Goal: Task Accomplishment & Management: Manage account settings

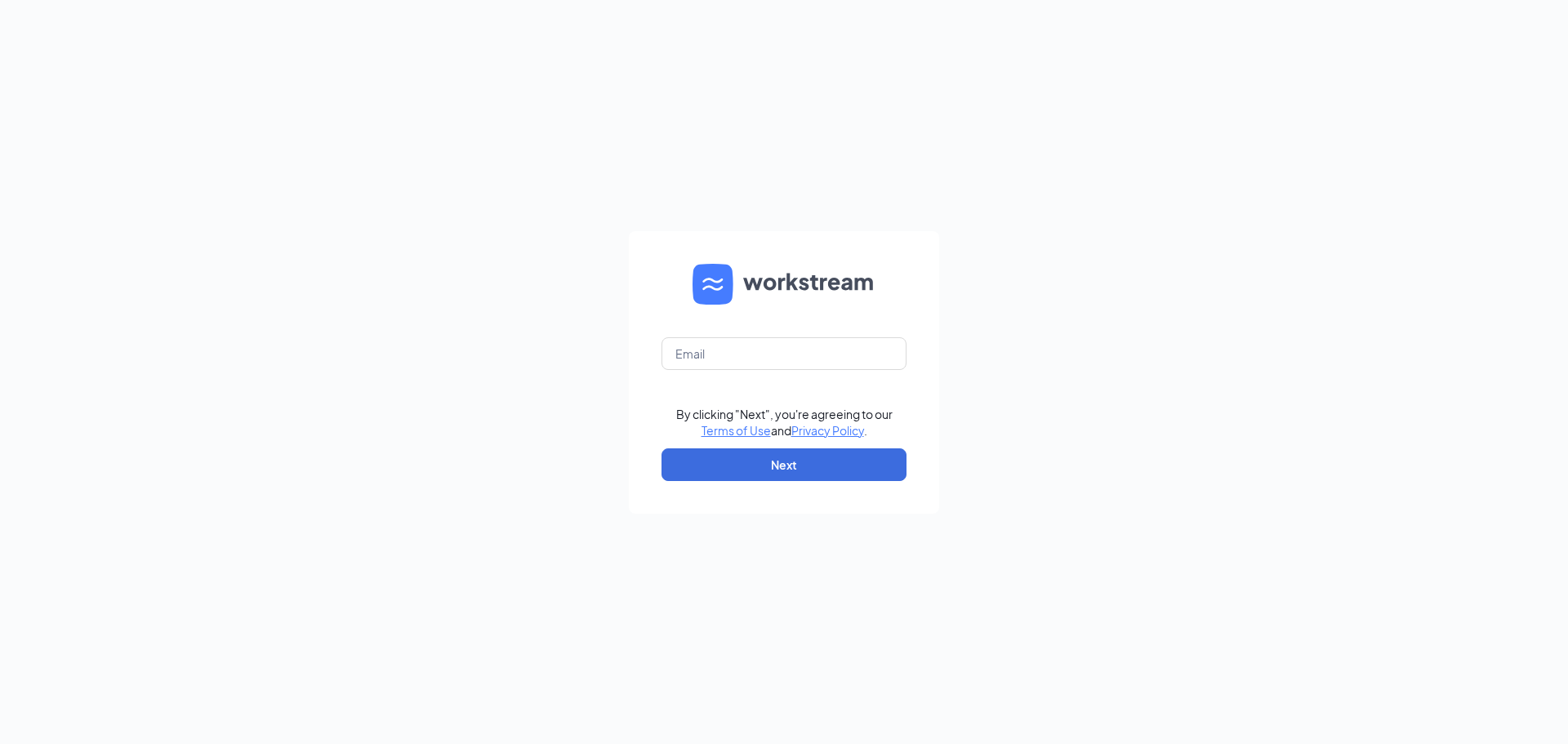
type input "karenm@abbottangerer.net"
click at [798, 464] on button "Next" at bounding box center [784, 464] width 245 height 33
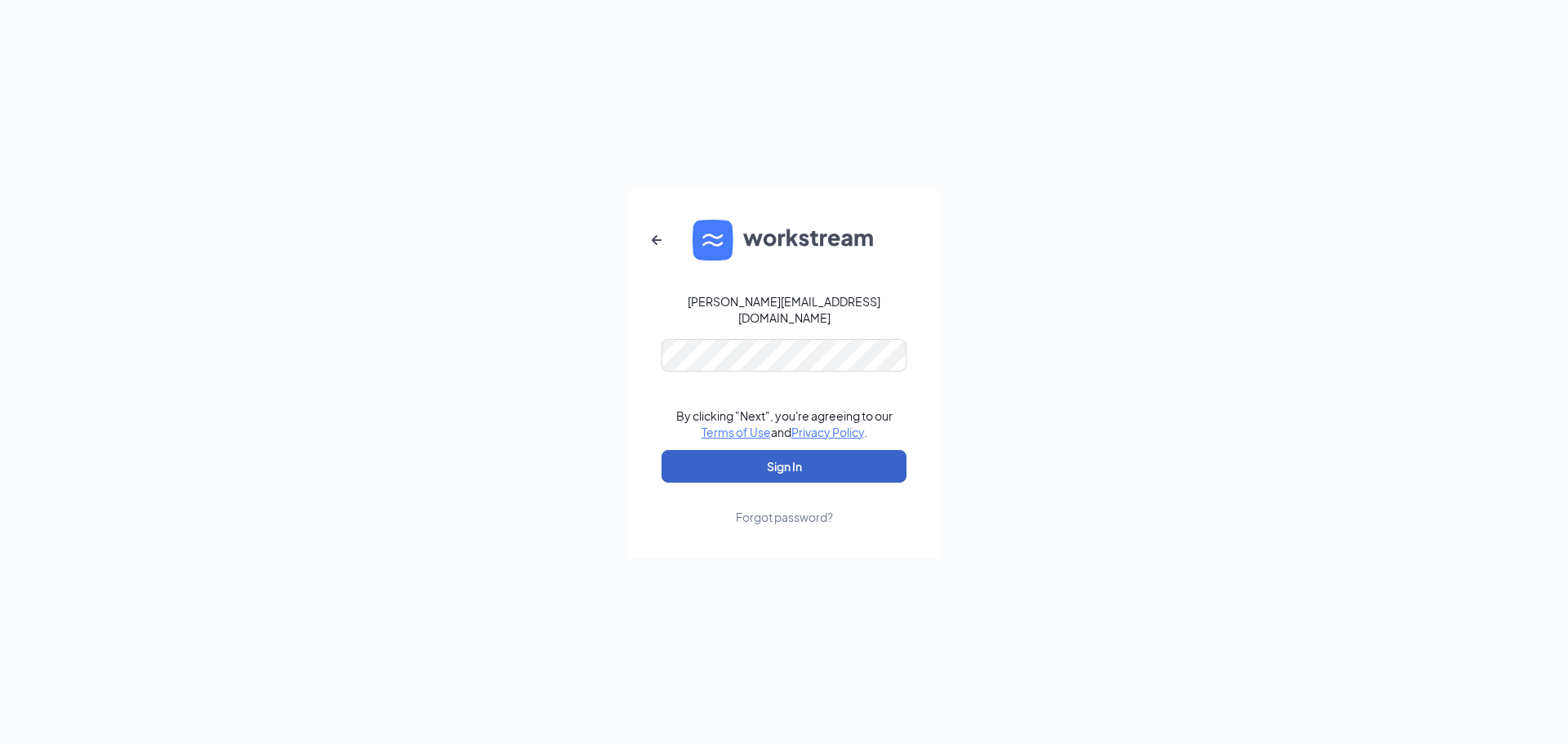
click at [847, 452] on button "Sign In" at bounding box center [784, 466] width 245 height 33
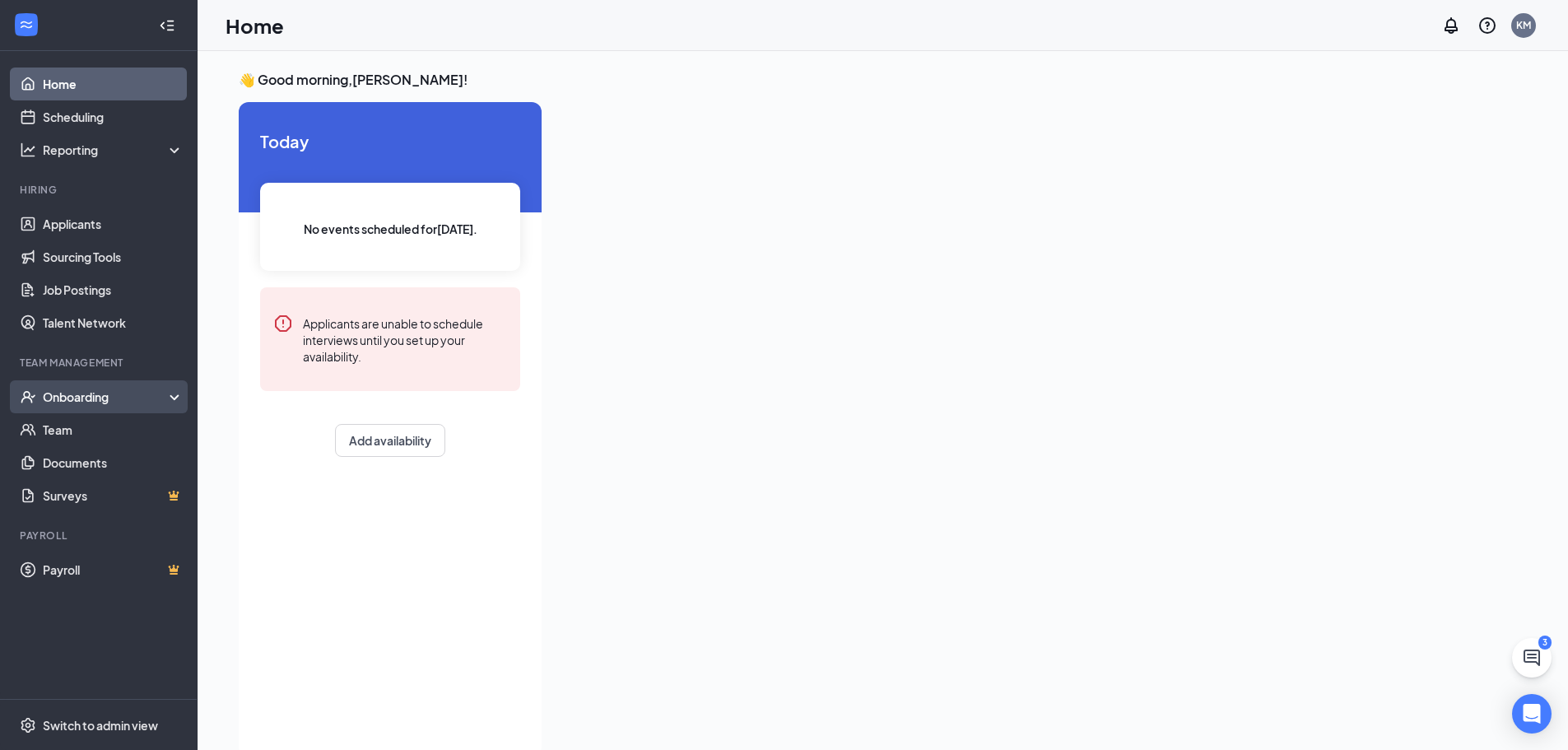
click at [93, 401] on div "Onboarding" at bounding box center [105, 397] width 127 height 16
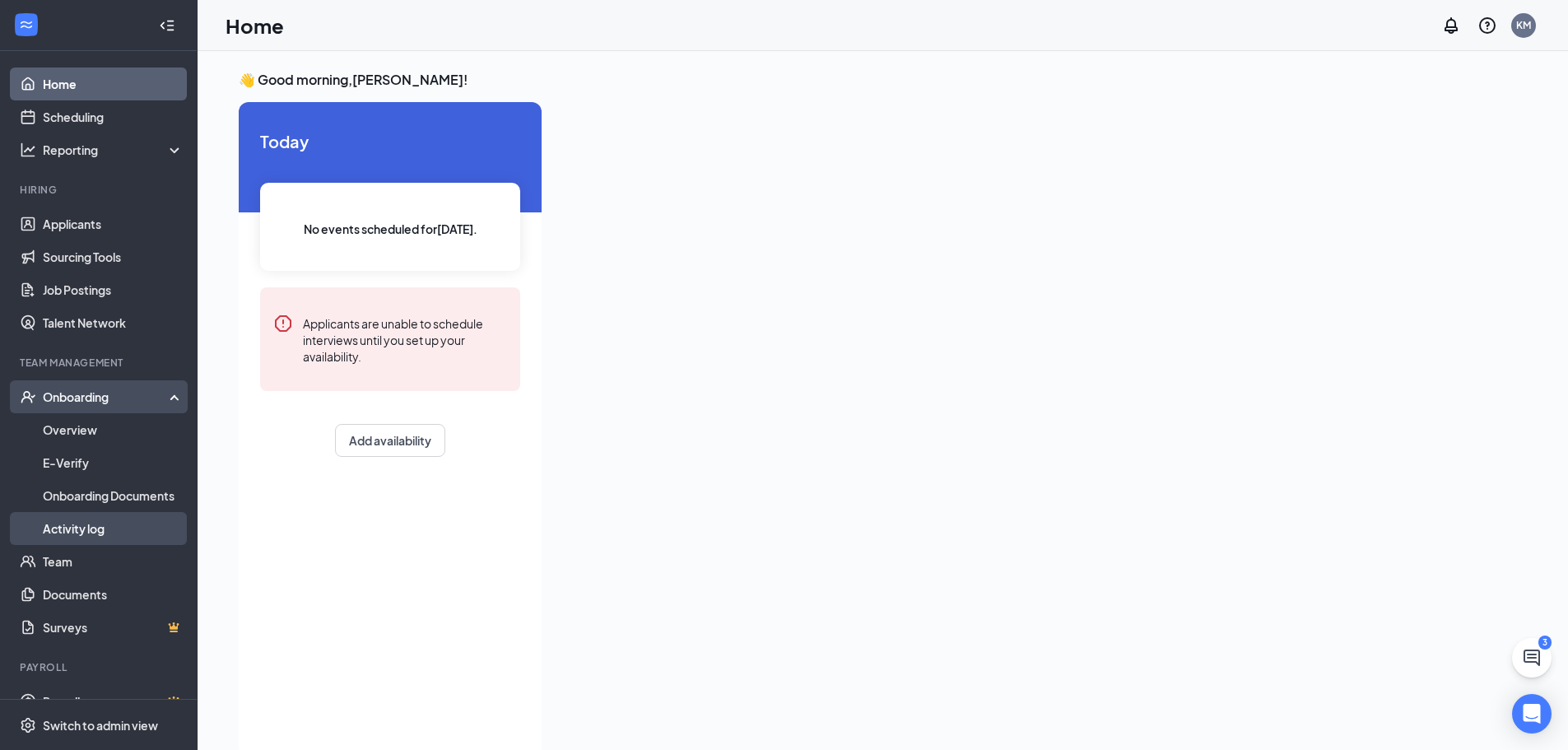
click at [73, 526] on link "Activity log" at bounding box center [113, 528] width 141 height 33
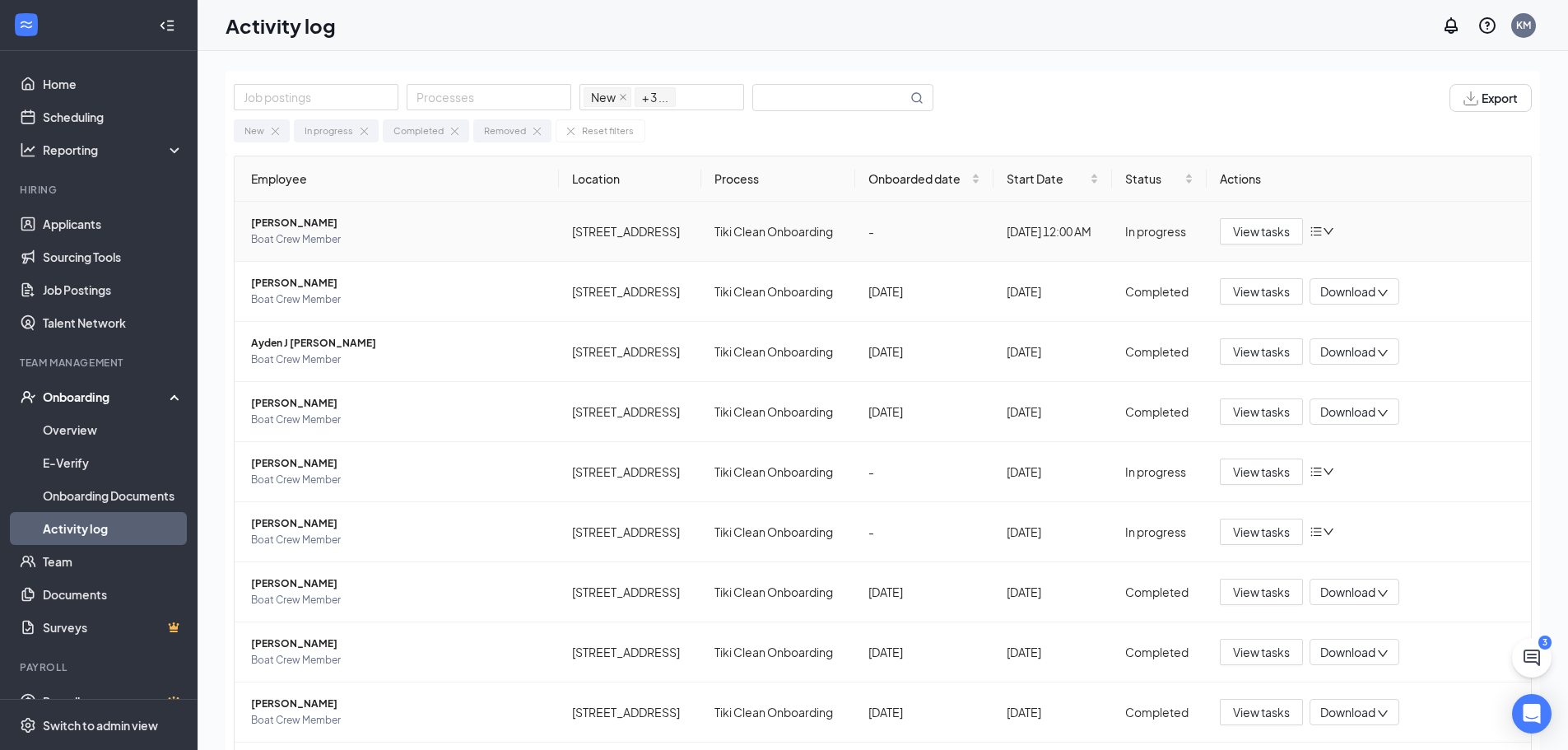
click at [290, 228] on span "[PERSON_NAME]" at bounding box center [398, 223] width 295 height 16
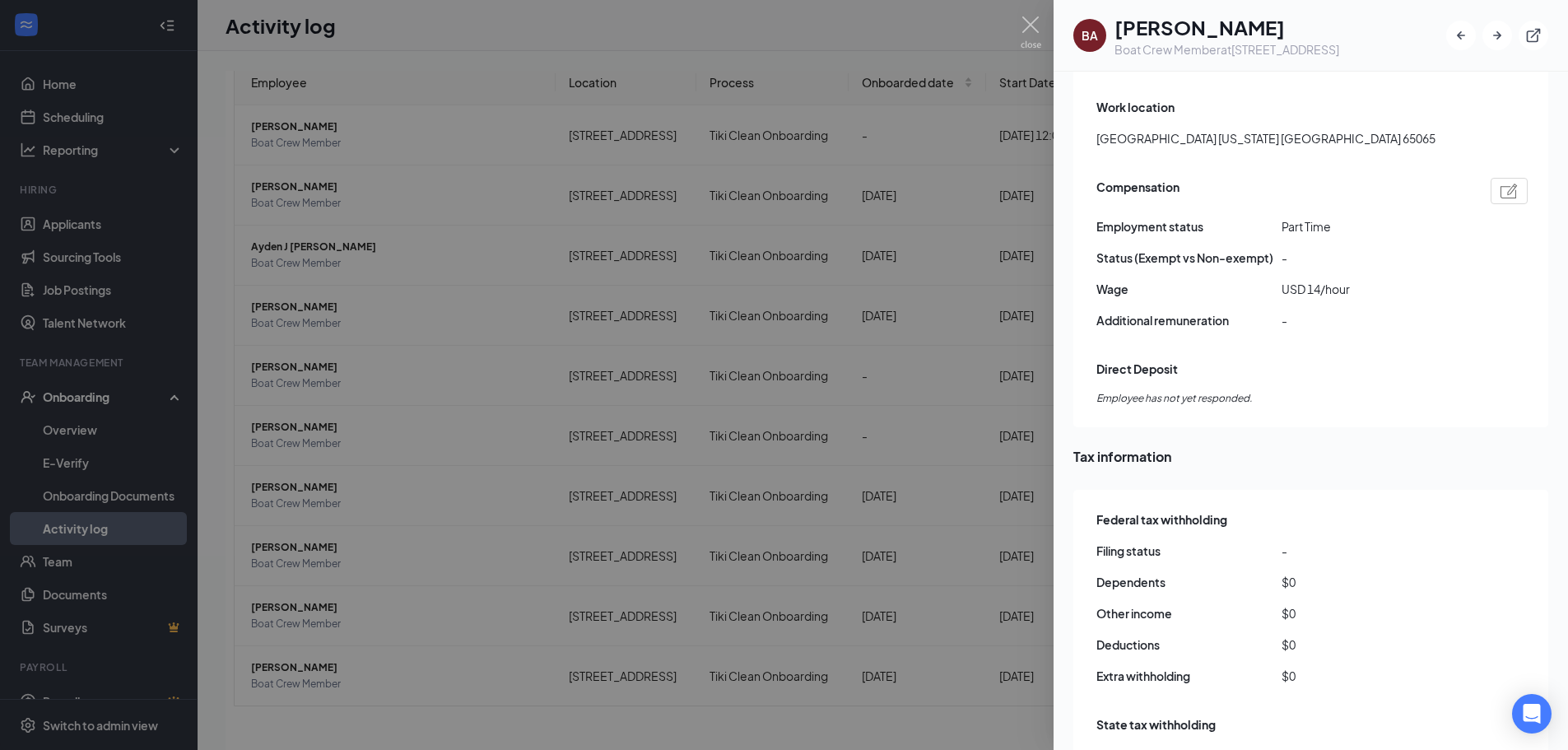
scroll to position [1022, 0]
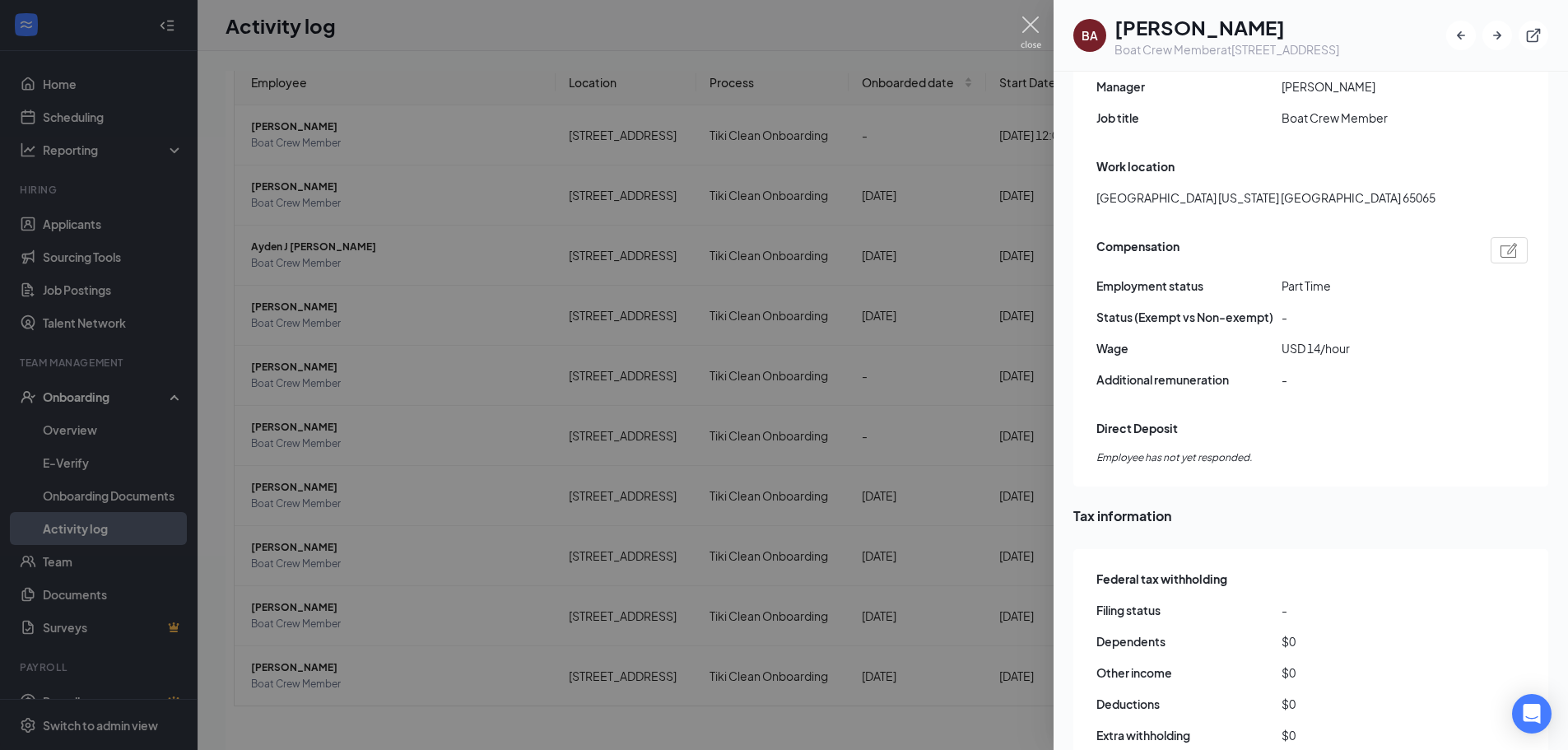
click at [1036, 25] on img at bounding box center [1031, 32] width 20 height 32
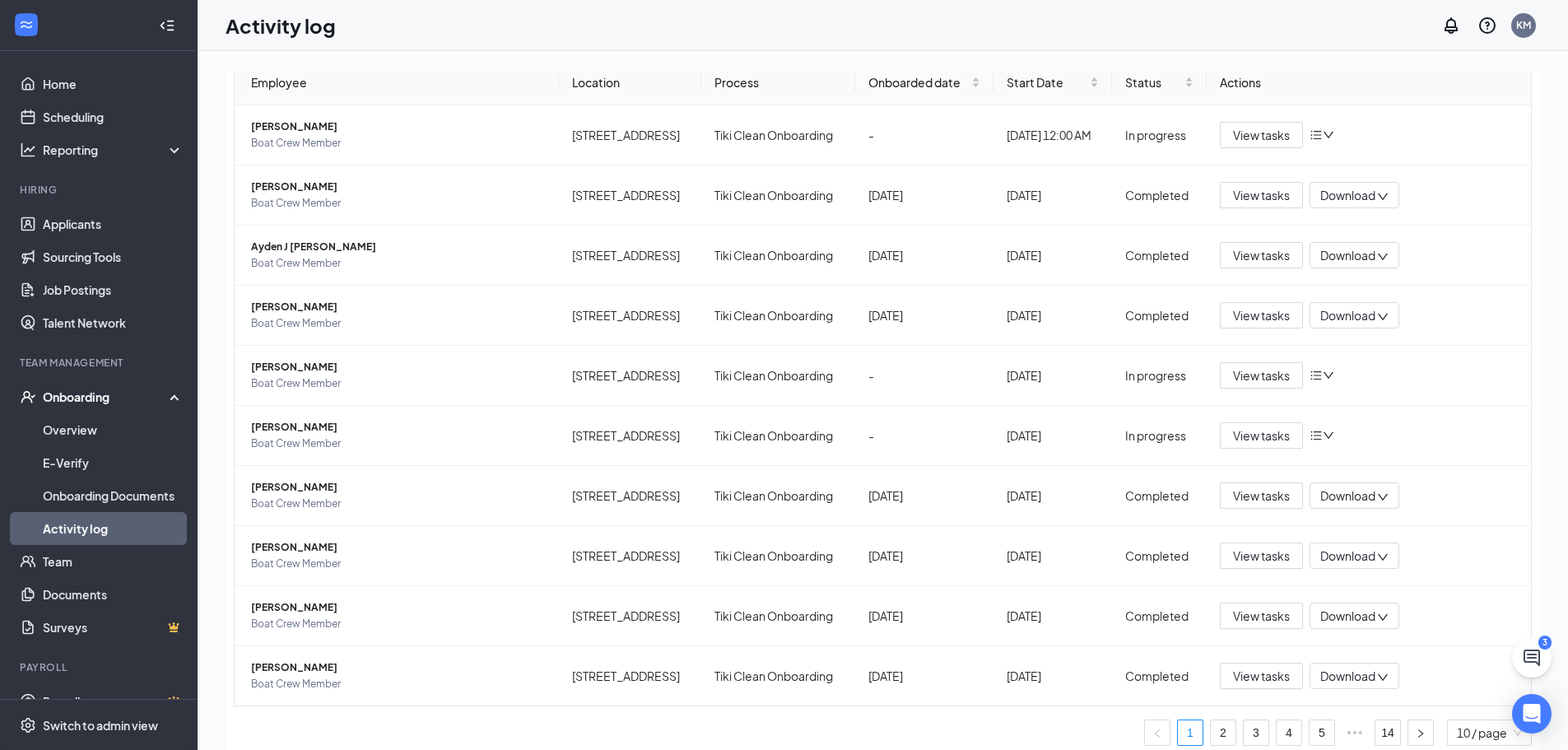
scroll to position [96, 0]
click at [1390, 277] on li "Log out" at bounding box center [1441, 285] width 198 height 33
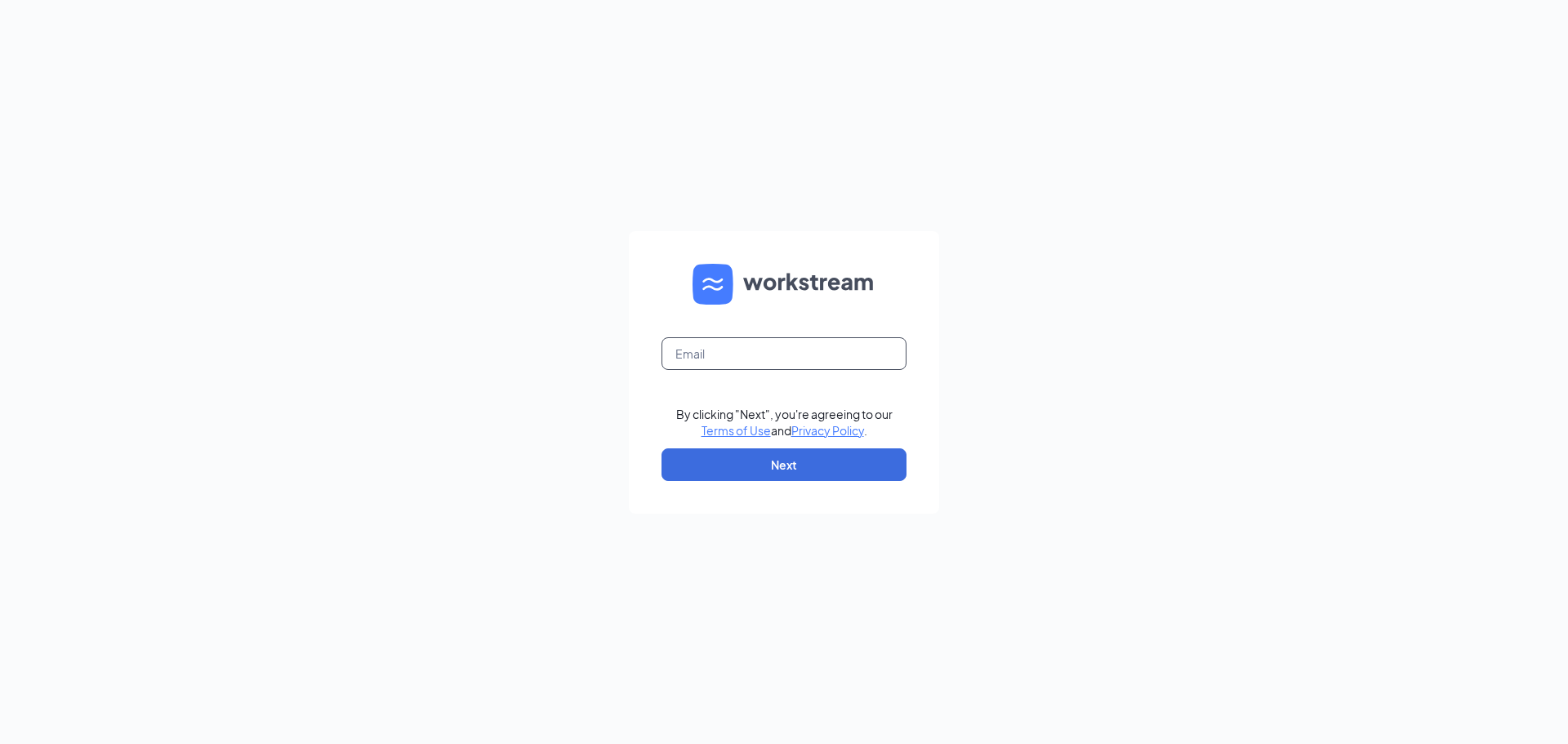
click at [746, 347] on input "text" at bounding box center [784, 353] width 245 height 33
type input "karenm@abbottangerer.net"
click at [736, 466] on button "Next" at bounding box center [784, 464] width 245 height 33
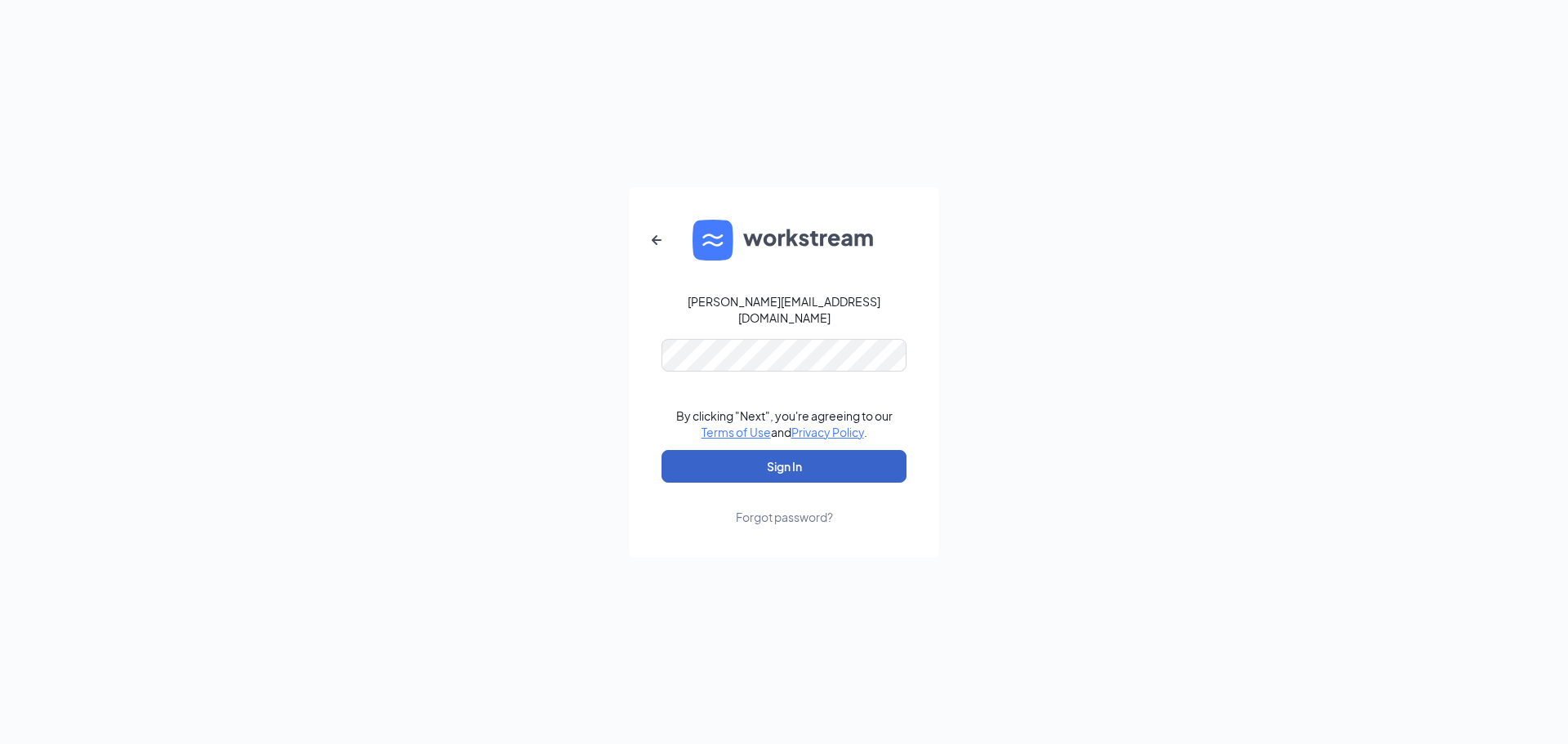
click at [763, 459] on button "Sign In" at bounding box center [784, 466] width 245 height 33
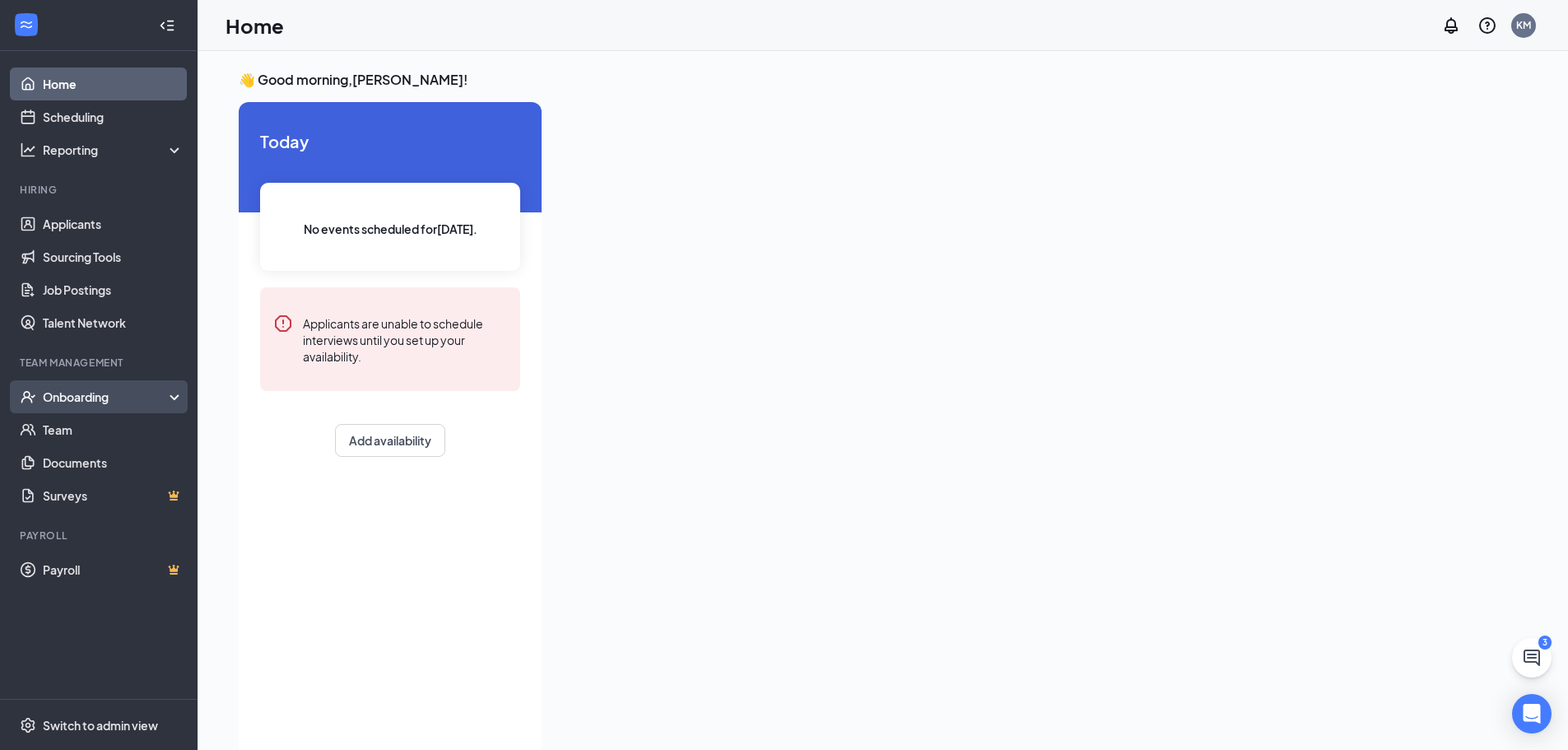
click at [88, 397] on div "Onboarding" at bounding box center [105, 397] width 127 height 16
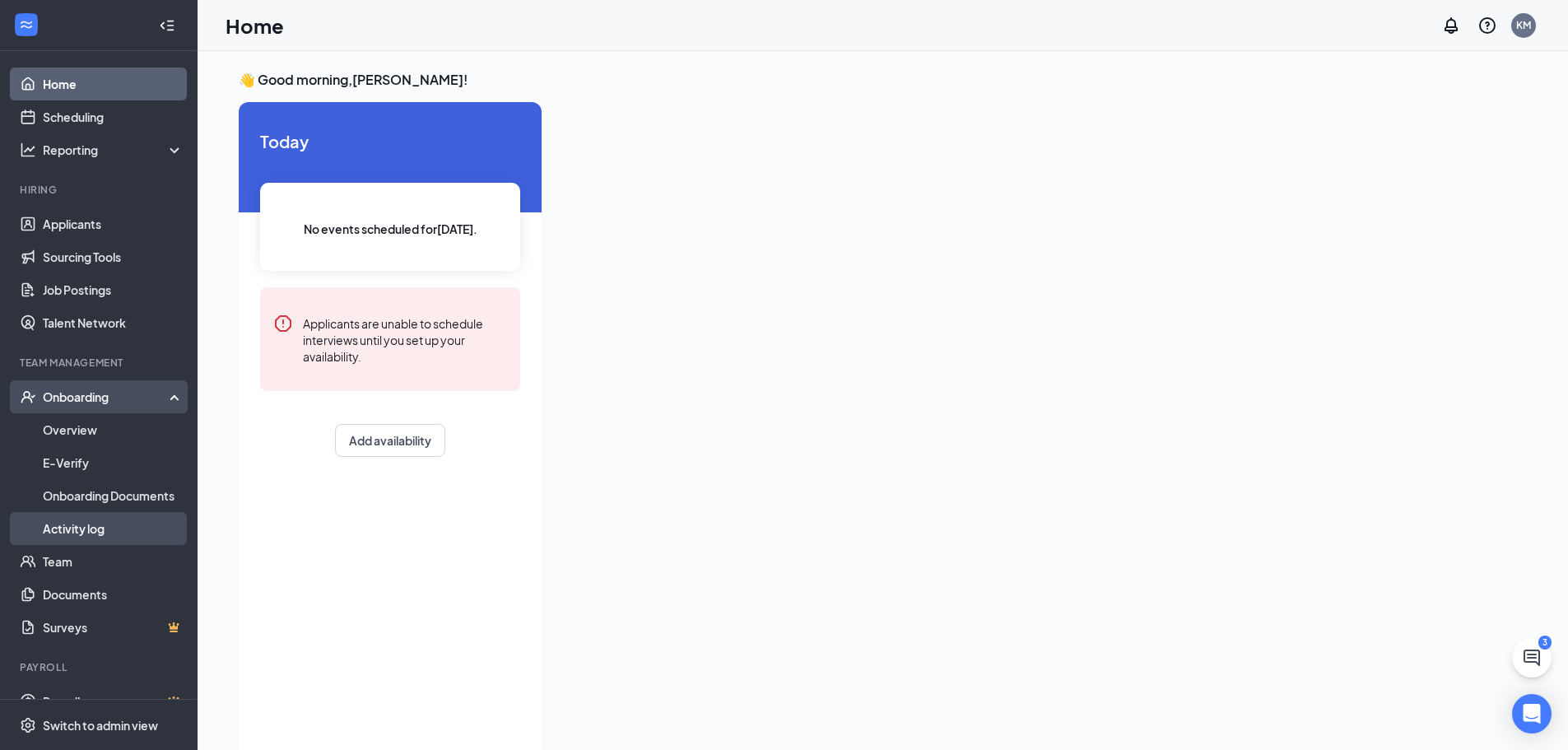
click at [99, 530] on link "Activity log" at bounding box center [113, 528] width 141 height 33
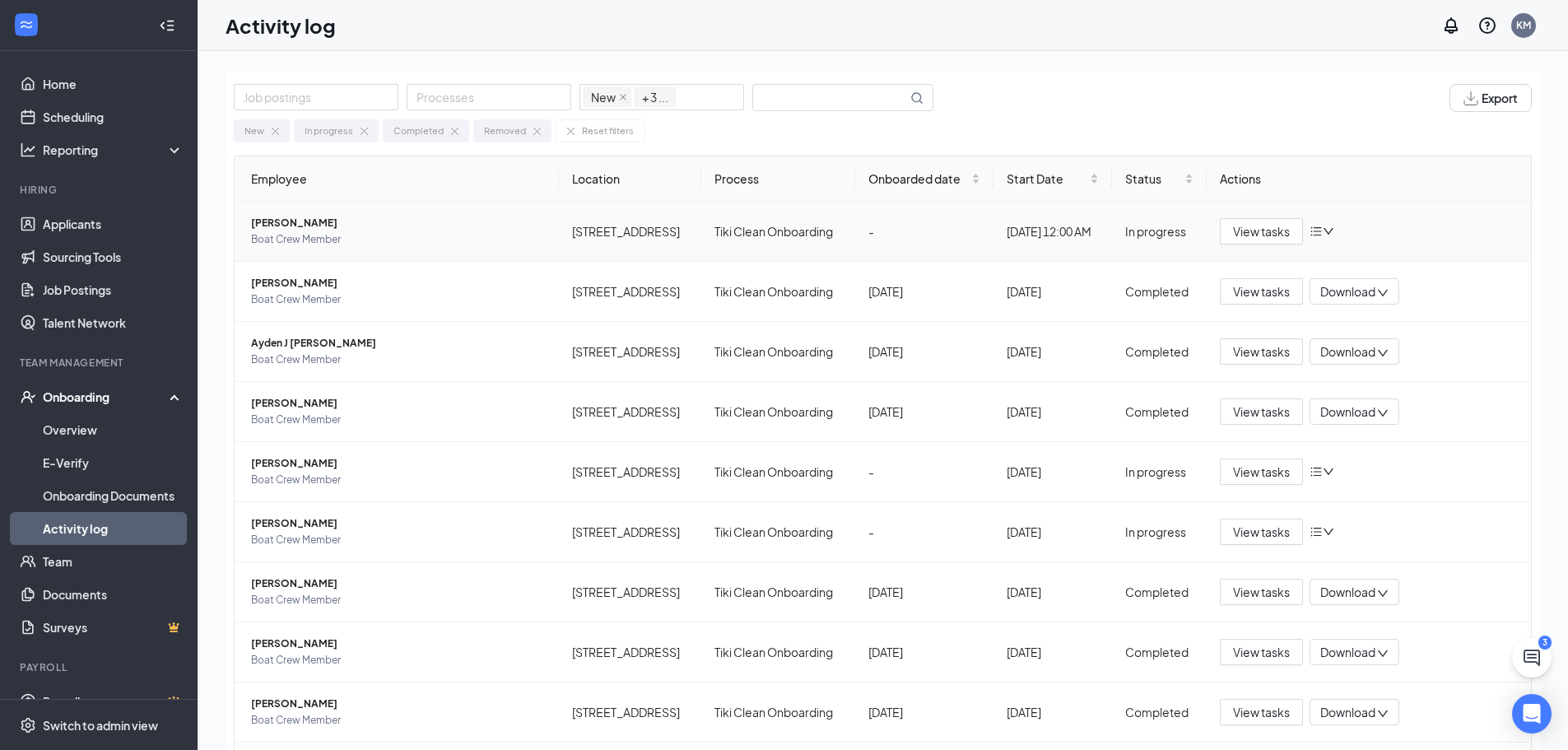
click at [280, 223] on span "[PERSON_NAME]" at bounding box center [398, 223] width 295 height 16
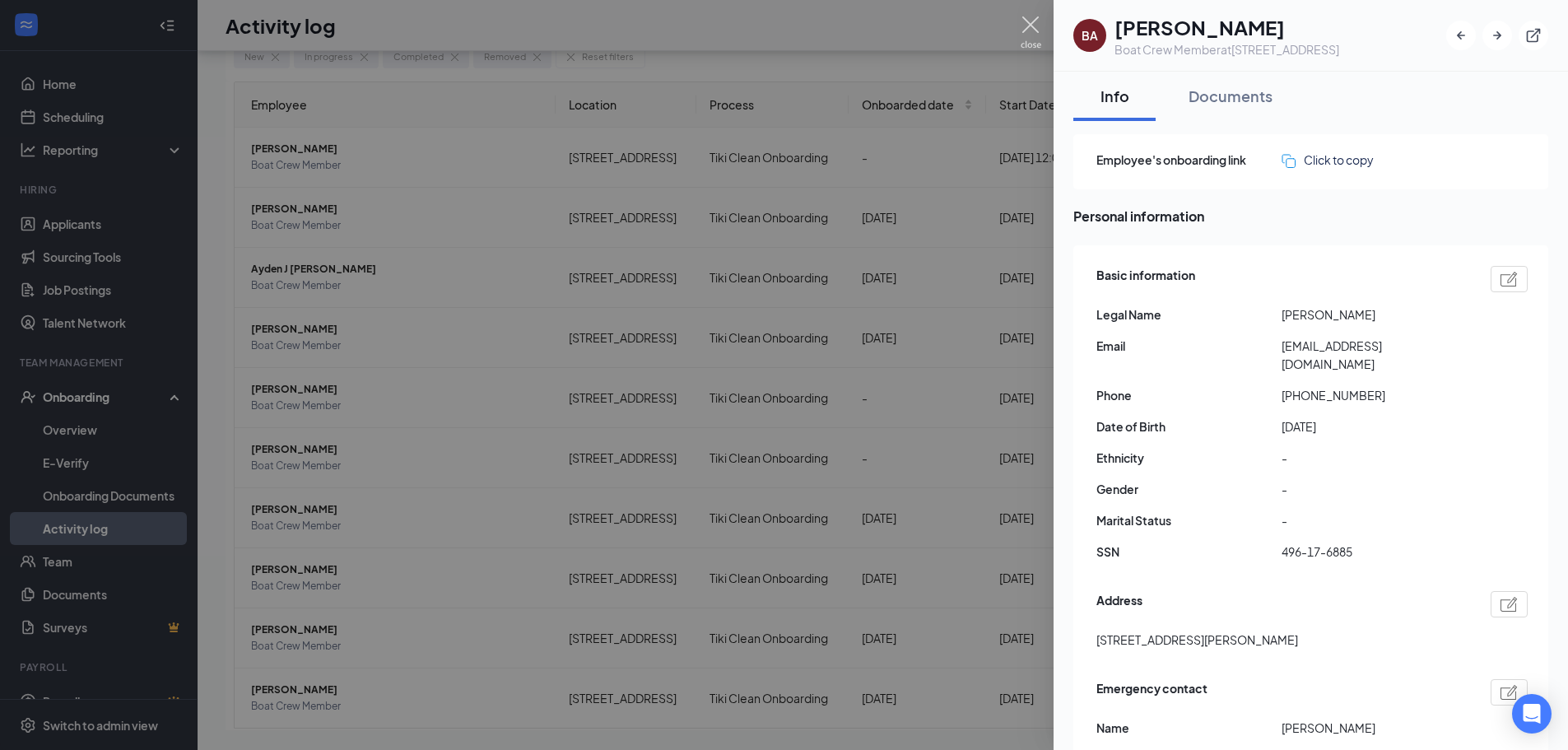
click at [1035, 23] on img at bounding box center [1031, 32] width 20 height 32
